Goal: Task Accomplishment & Management: Use online tool/utility

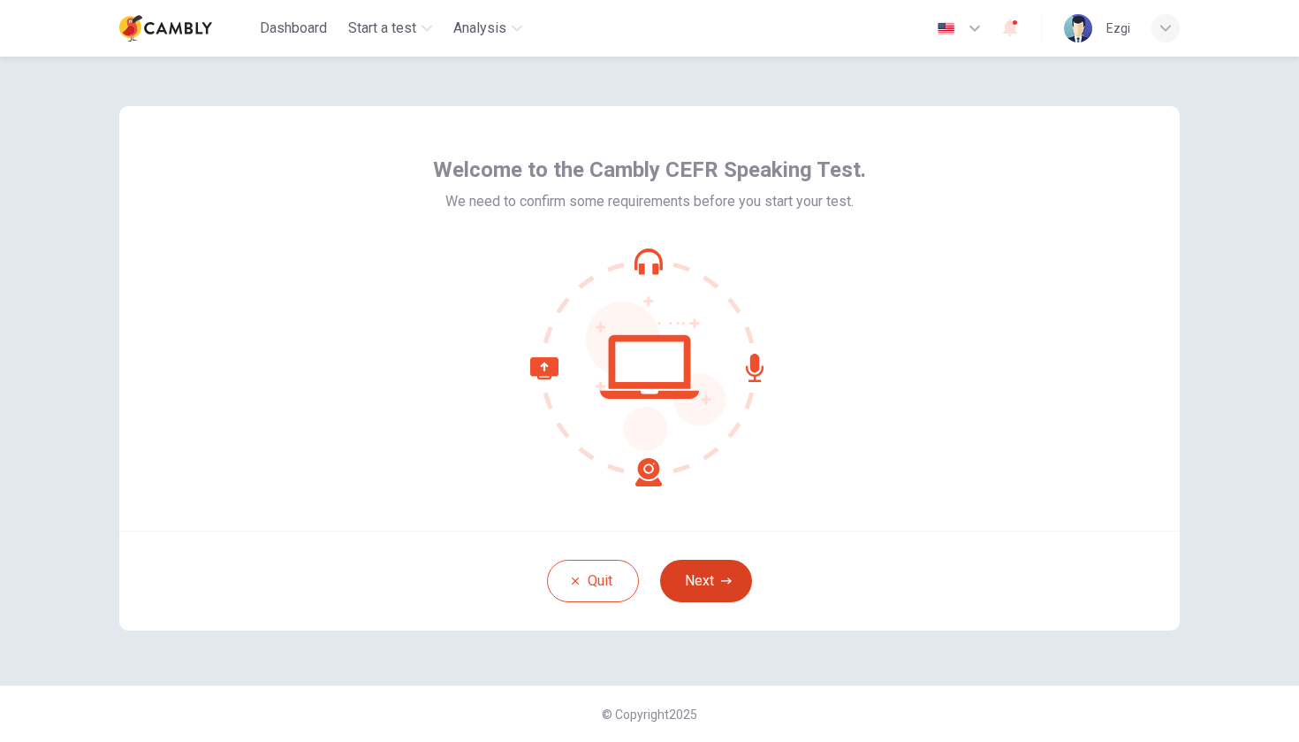
click at [727, 593] on button "Next" at bounding box center [706, 581] width 92 height 42
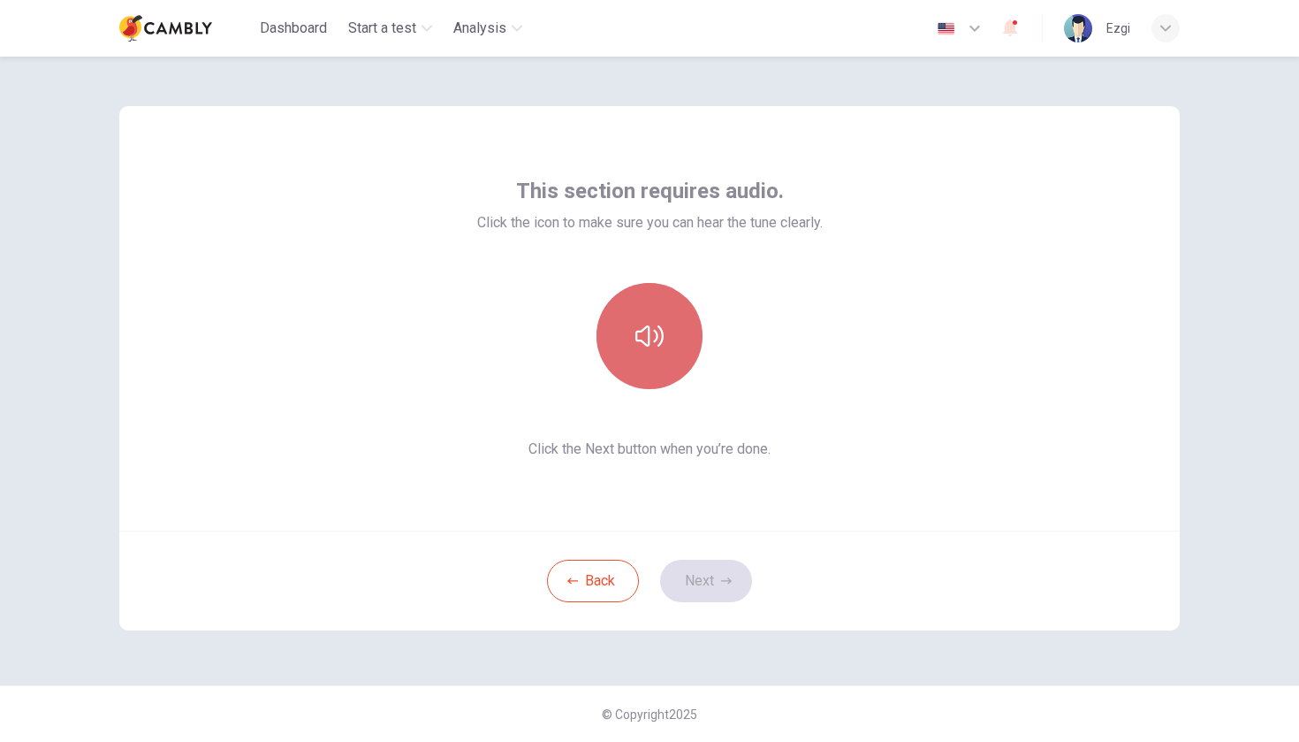
click at [657, 329] on icon "button" at bounding box center [650, 336] width 28 height 28
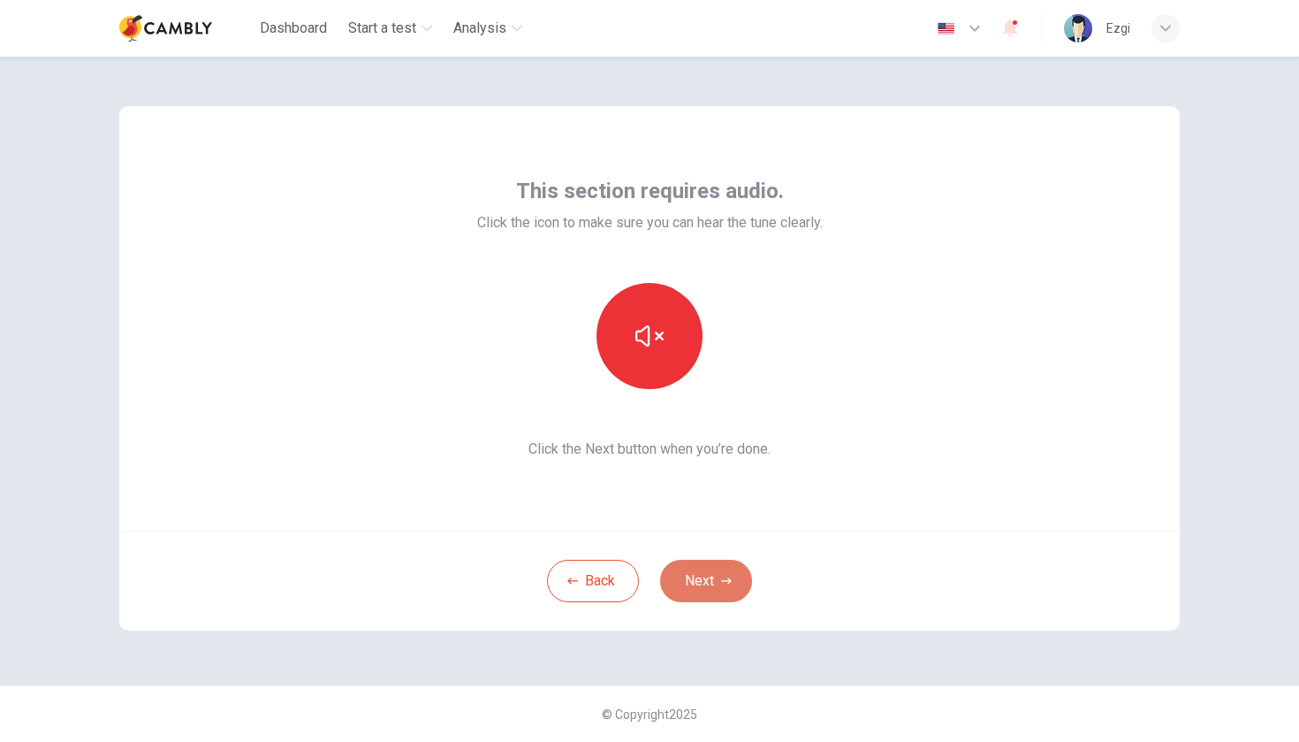
click at [703, 578] on button "Next" at bounding box center [706, 581] width 92 height 42
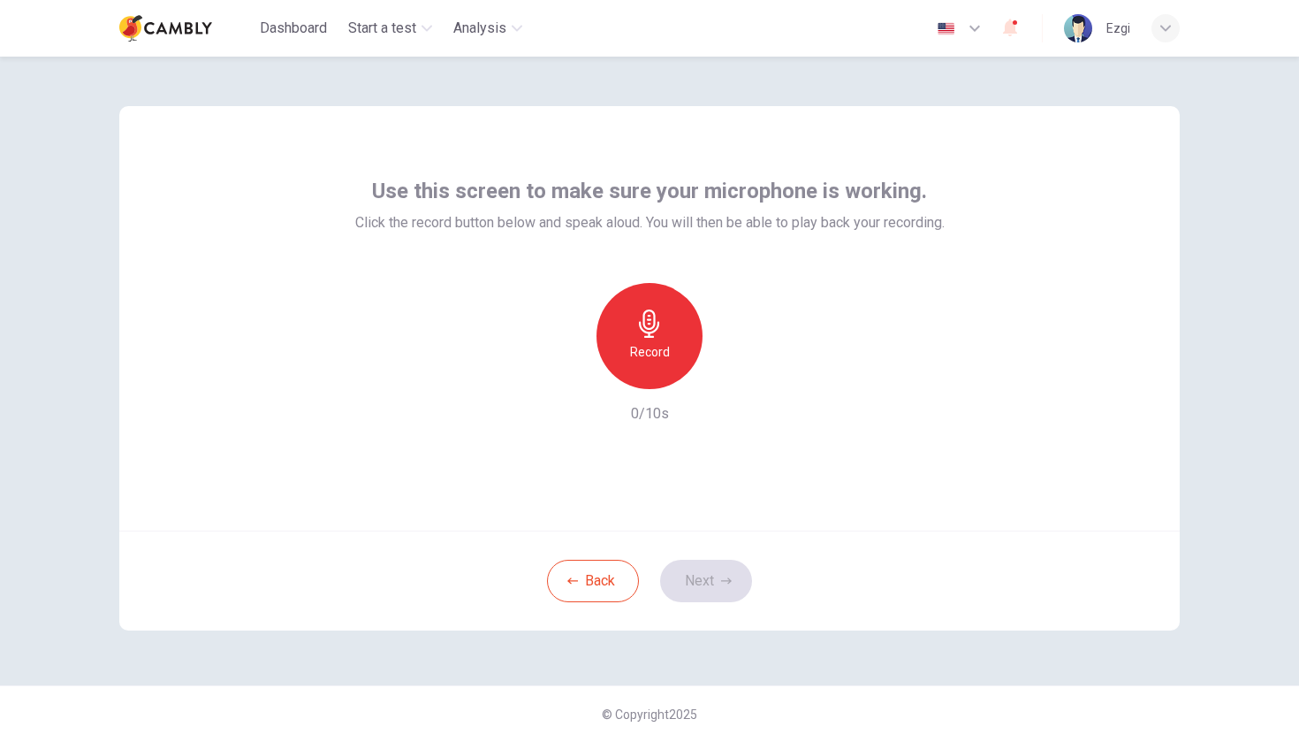
click at [698, 578] on div "Back Next" at bounding box center [649, 580] width 1061 height 100
click at [659, 347] on h6 "Record" at bounding box center [650, 351] width 40 height 21
click at [710, 588] on button "Next" at bounding box center [706, 581] width 92 height 42
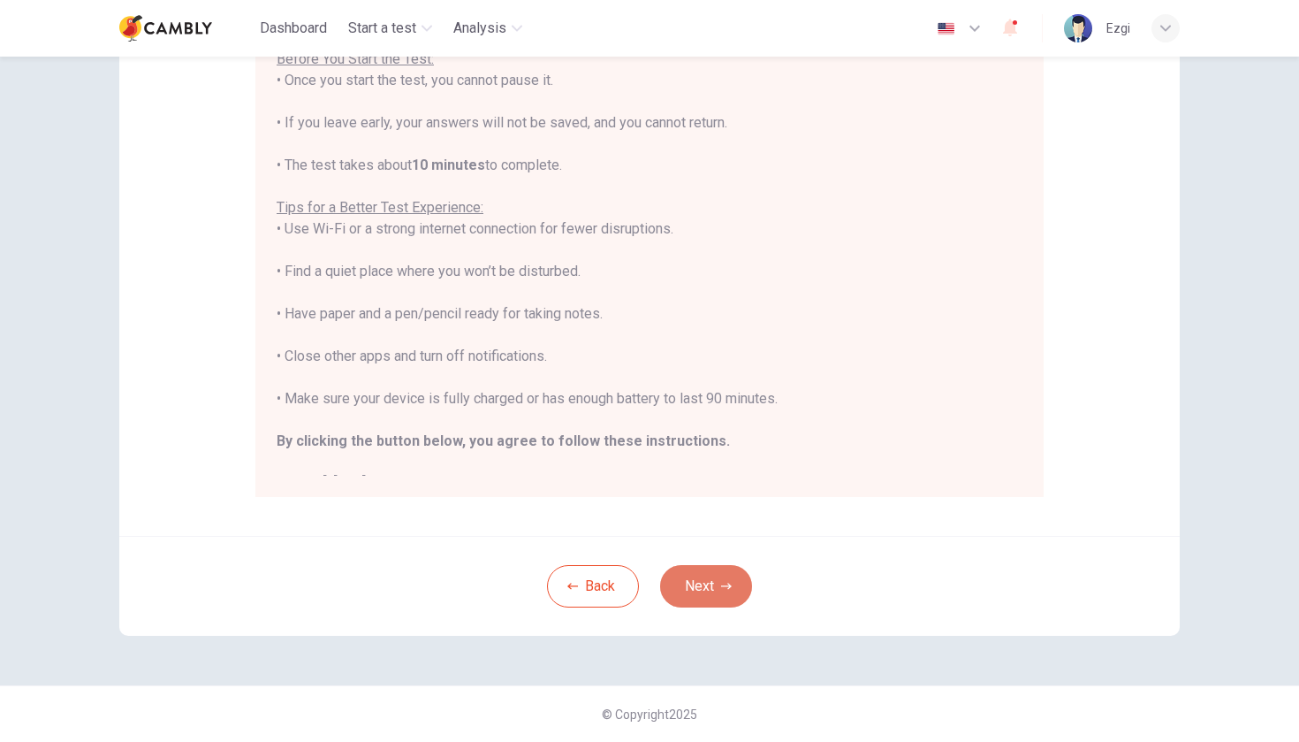
scroll to position [241, 0]
click at [720, 575] on button "Next" at bounding box center [706, 586] width 92 height 42
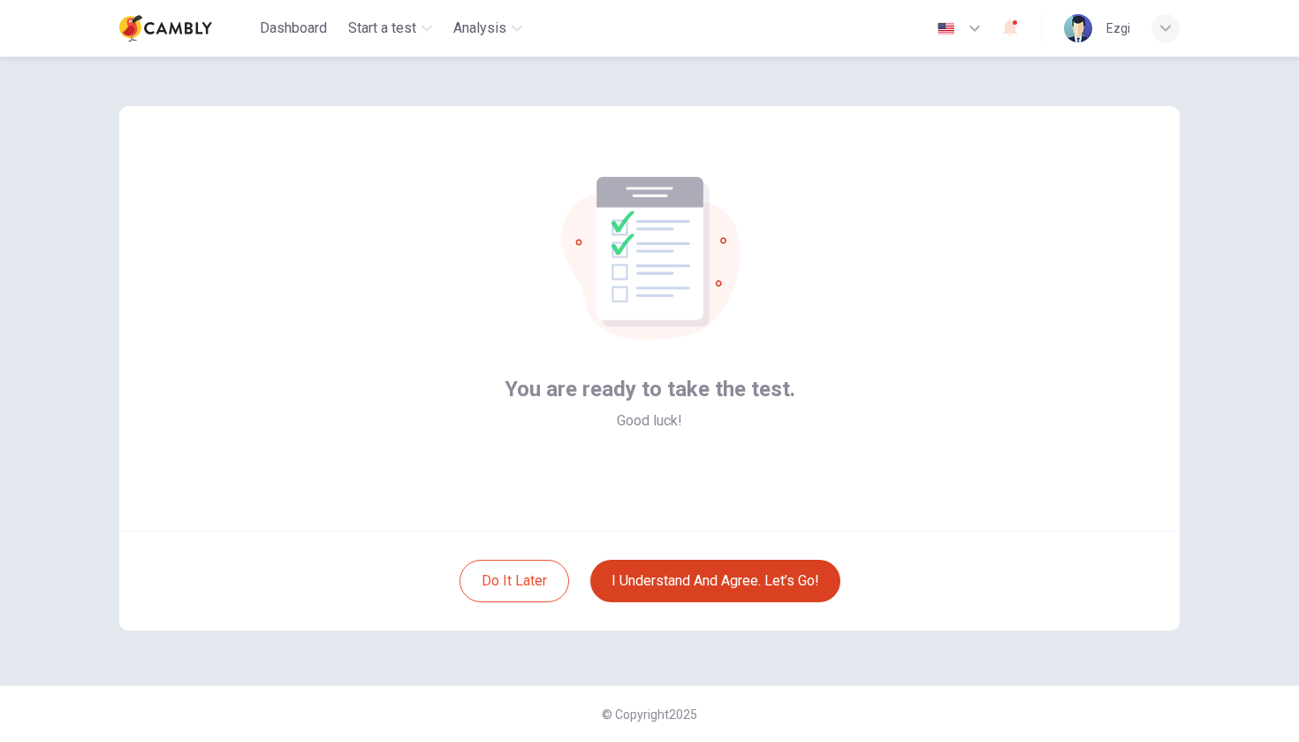
click at [742, 574] on button "I understand and agree. Let’s go!" at bounding box center [715, 581] width 250 height 42
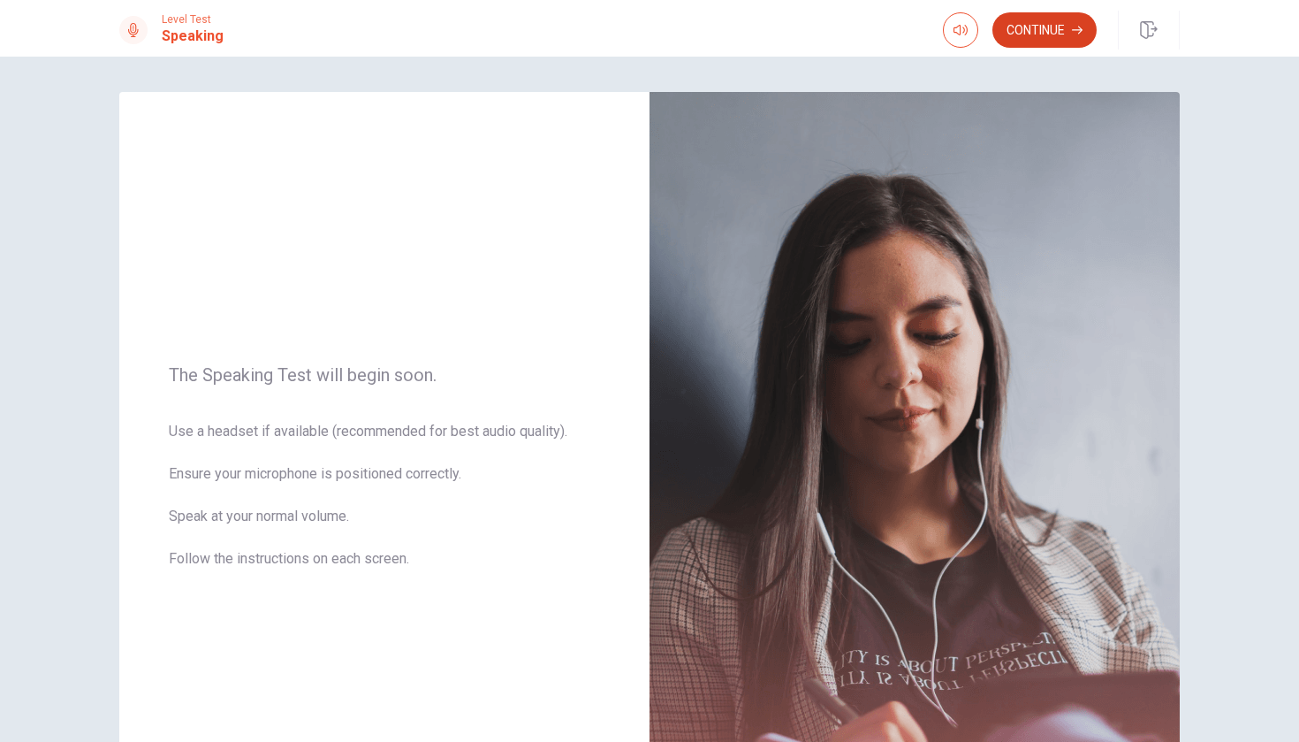
click at [1050, 27] on button "Continue" at bounding box center [1045, 29] width 104 height 35
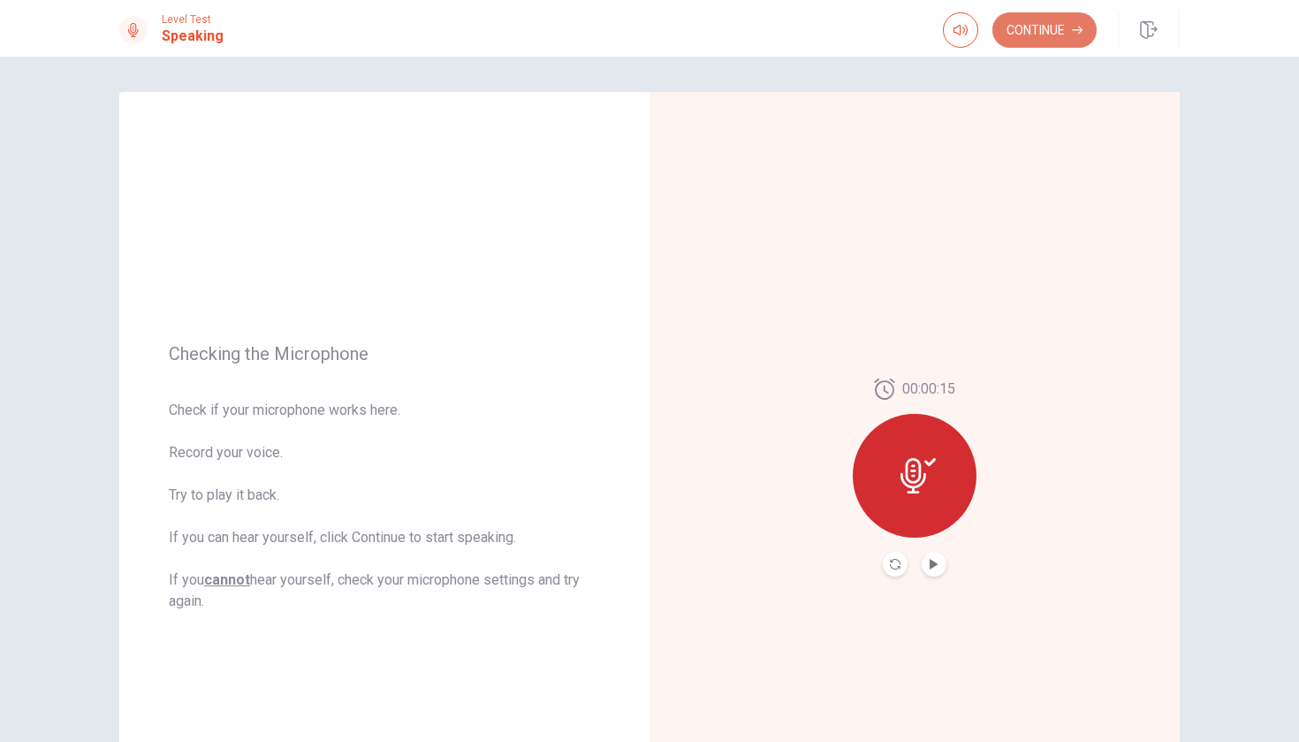
click at [1058, 35] on button "Continue" at bounding box center [1045, 29] width 104 height 35
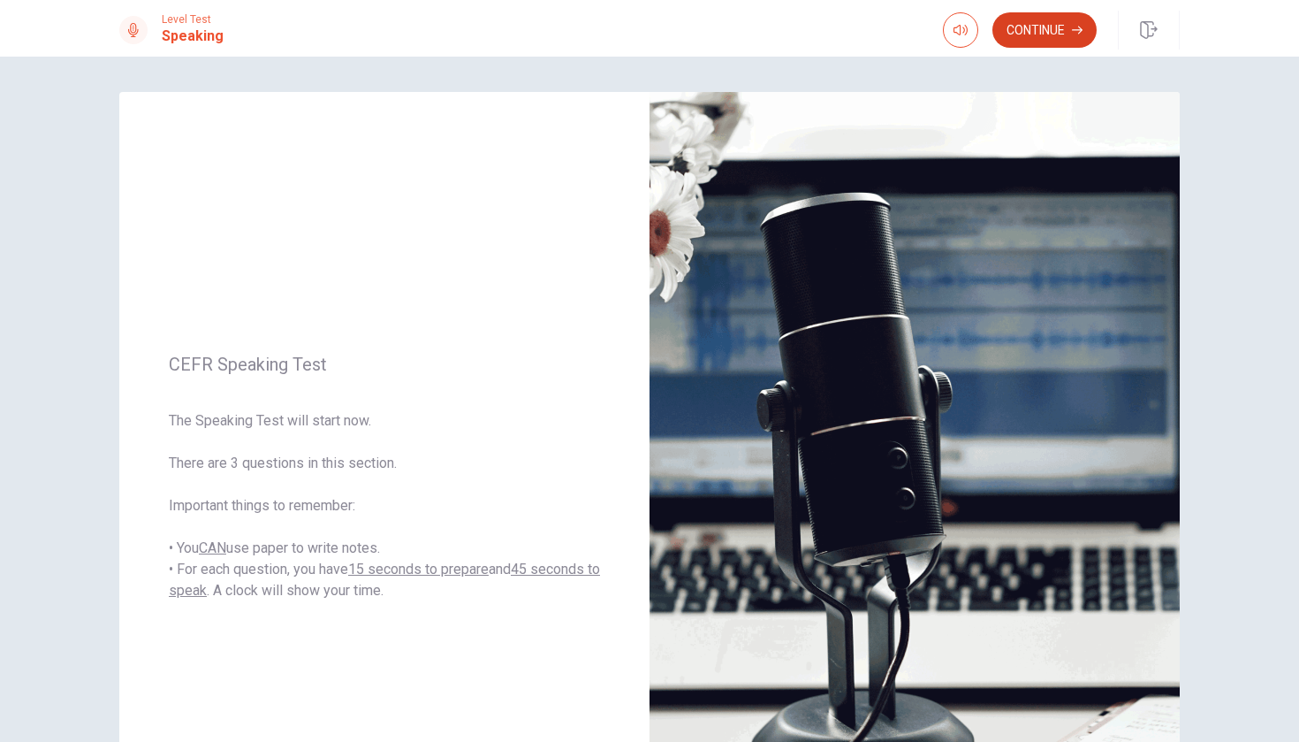
click at [1032, 21] on button "Continue" at bounding box center [1045, 29] width 104 height 35
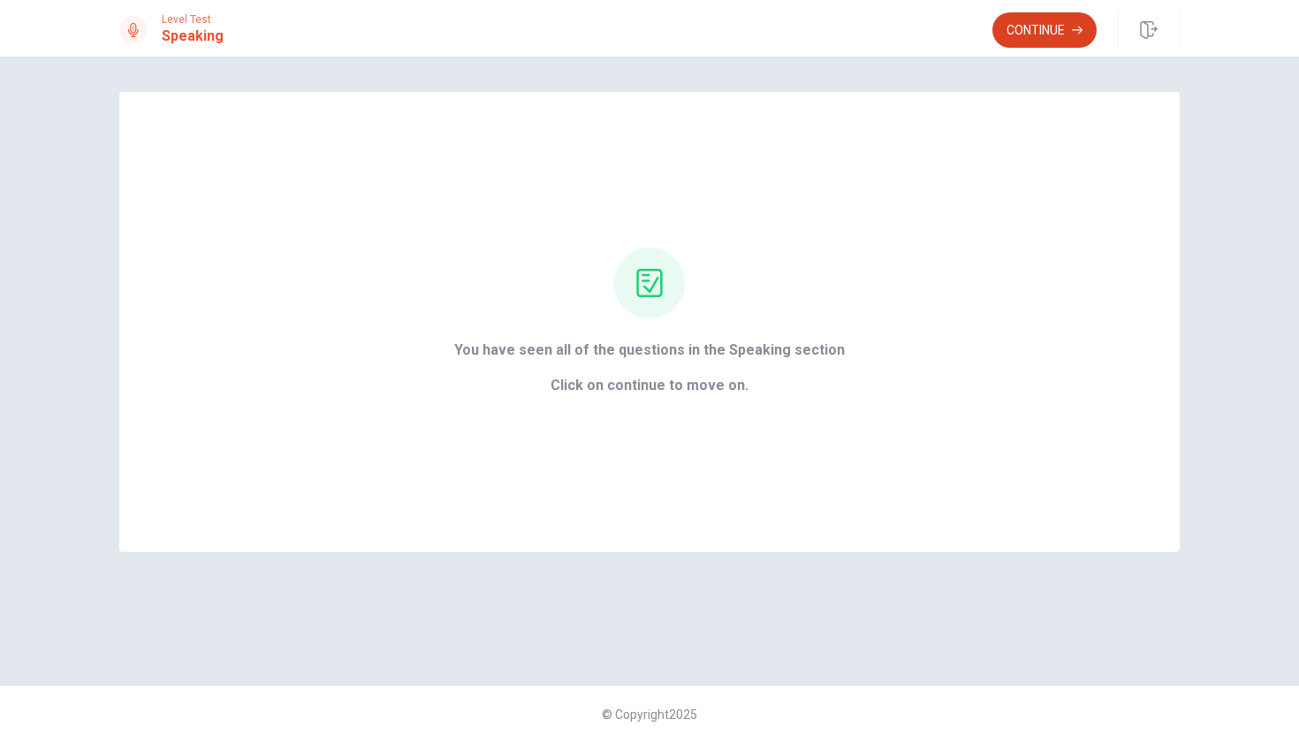
click at [1017, 27] on button "Continue" at bounding box center [1045, 29] width 104 height 35
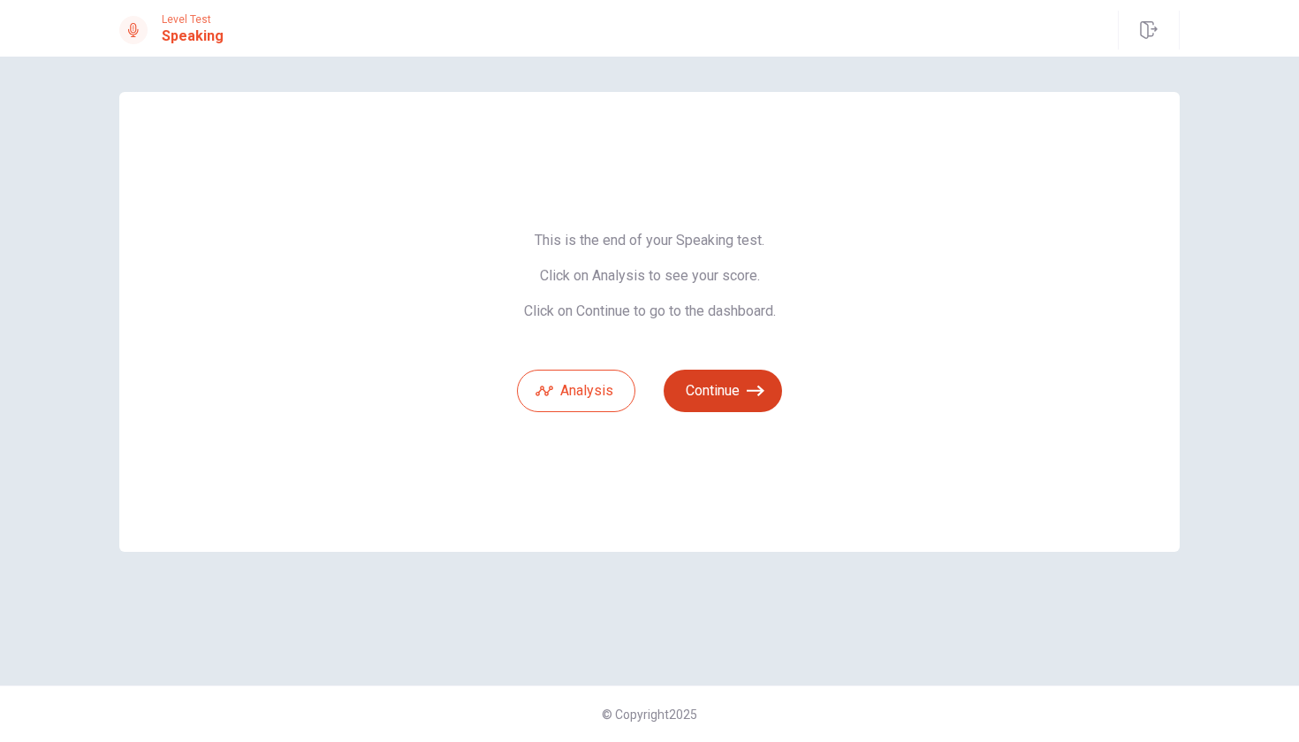
click at [752, 388] on icon "button" at bounding box center [756, 391] width 18 height 18
